Goal: Navigation & Orientation: Find specific page/section

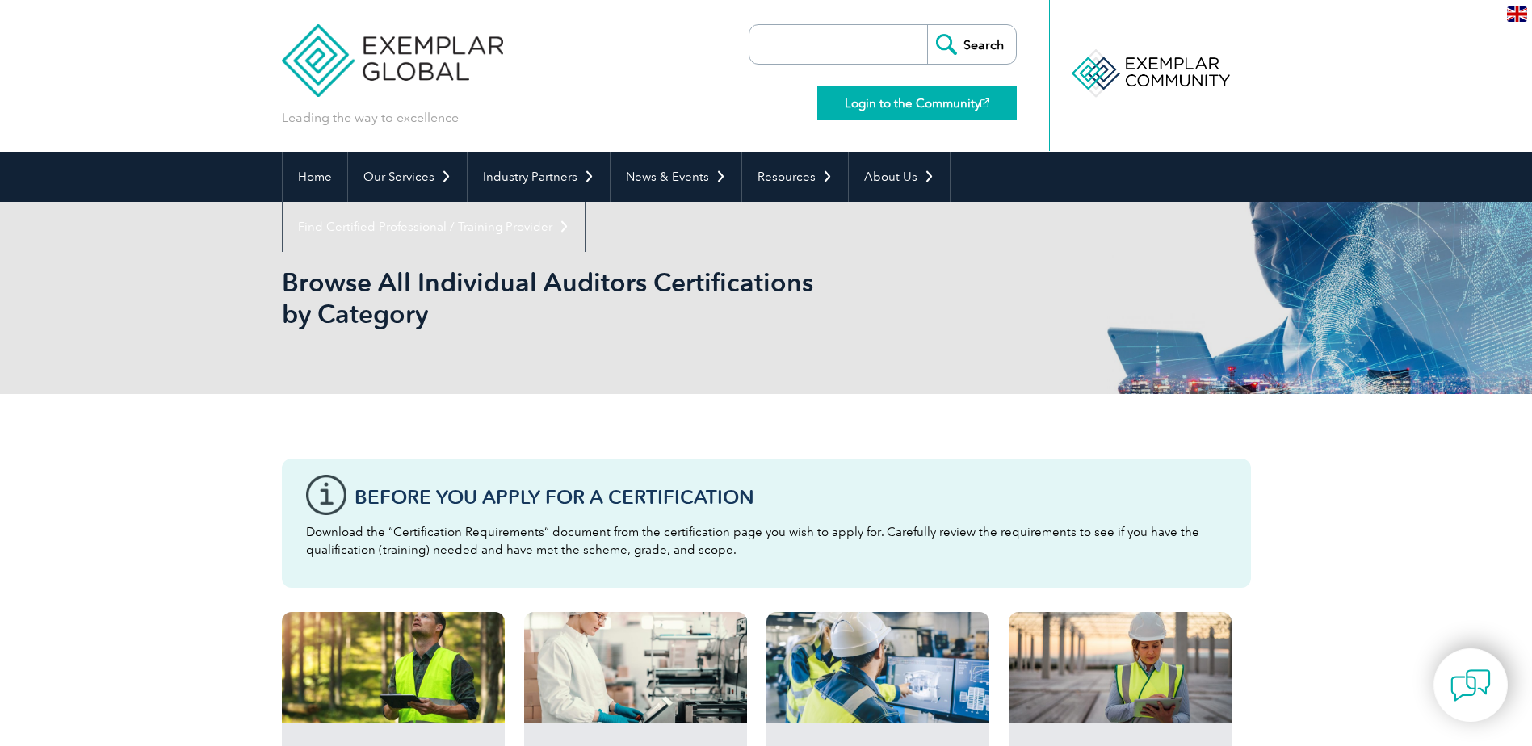
click at [865, 108] on link "Login to the Community" at bounding box center [916, 103] width 199 height 34
click at [847, 106] on link "Login to the Community" at bounding box center [916, 103] width 199 height 34
